Goal: Communication & Community: Answer question/provide support

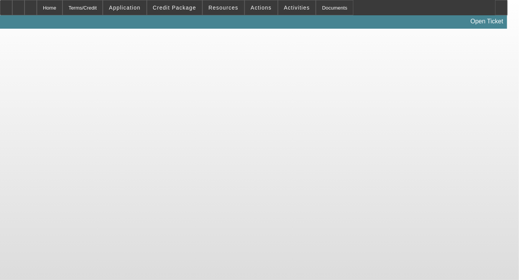
click at [464, 73] on body "Home Terms/Credit Application Credit Package Resources Actions Activities Docum…" at bounding box center [259, 140] width 519 height 280
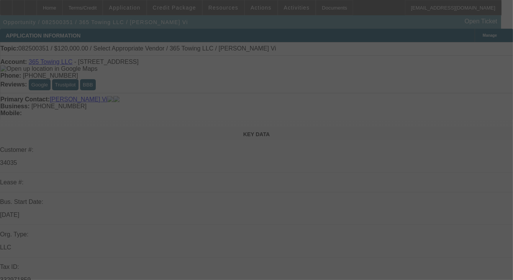
click at [469, 111] on div at bounding box center [256, 140] width 513 height 280
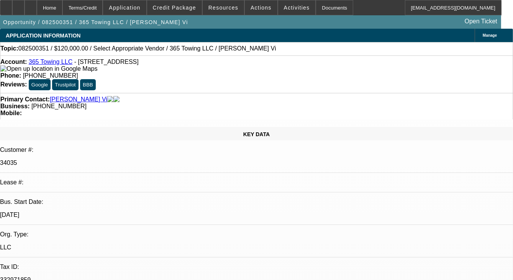
select select "0"
select select "2"
select select "0.1"
select select "1"
select select "2"
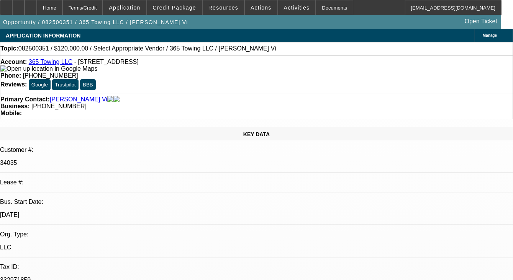
select select "4"
radio input "true"
drag, startPoint x: 481, startPoint y: 165, endPoint x: 416, endPoint y: 147, distance: 67.6
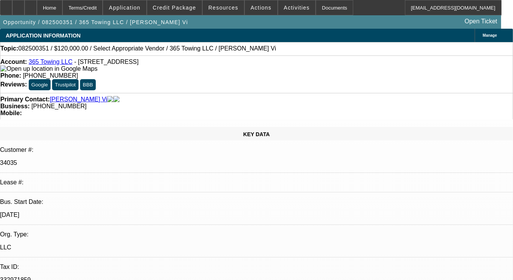
type textarea "BRAND NEW DEAL, PAYMENT HAS NOT STARTED YET, GPS IS WORKING FINE."
radio input "true"
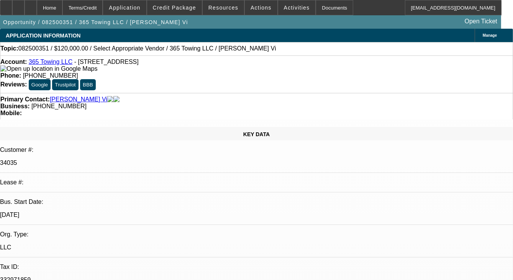
select select "0"
select select "2"
select select "0.1"
select select "1"
select select "2"
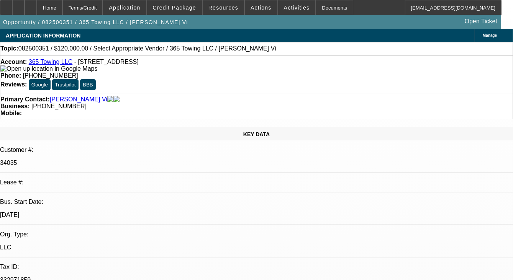
select select "4"
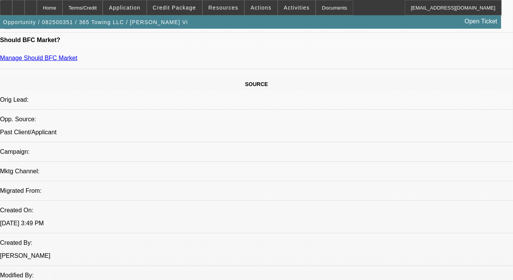
scroll to position [460, 0]
